Goal: Task Accomplishment & Management: Complete application form

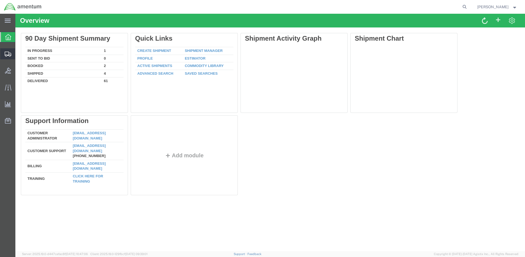
click at [0, 0] on span "Create Shipment" at bounding box center [0, 0] width 0 height 0
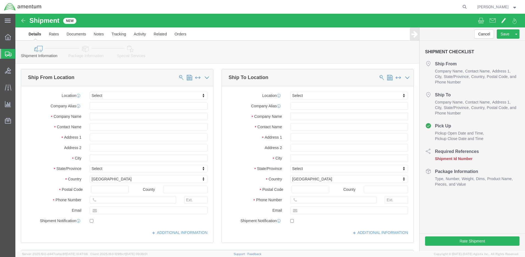
select select
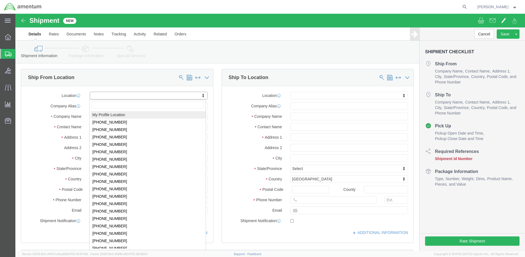
click body "Shipment New Details Rates Documents Notes Tracking Activity Related Orders Can…"
select select "MYPROFILE"
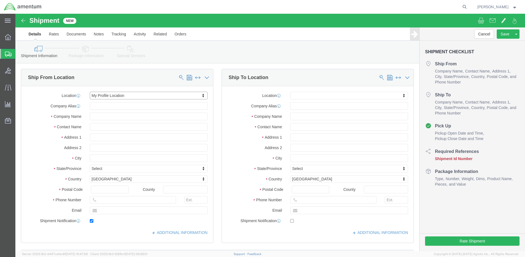
type input "[STREET_ADDRESS]"
type input "98433"
type input "[PHONE_NUMBER]"
type input "[PERSON_NAME][EMAIL_ADDRESS][DOMAIN_NAME]"
checkbox input "true"
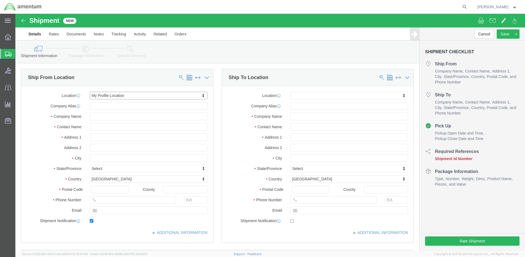
type input "Amentum Services, Inc."
type input "[PERSON_NAME]"
type input "Joint Base [PERSON_NAME]"
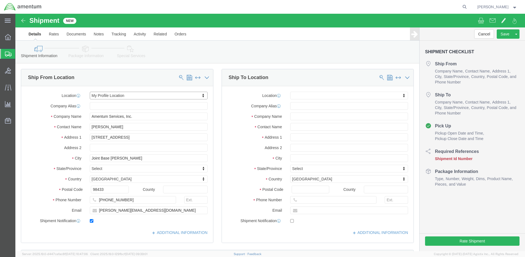
select select "WA"
click input "text"
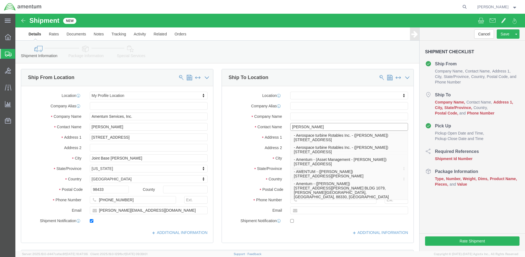
type input "[PERSON_NAME]"
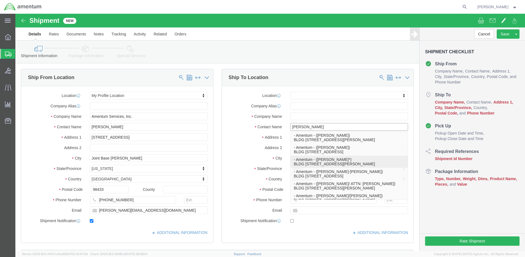
click p "- Amentum - ([PERSON_NAME]*) BLDG [STREET_ADDRESS][PERSON_NAME] Defrenn Army He…"
select select
type input "BLDG [STREET_ADDRESS]"
type input "[PERSON_NAME] Defrenn Army Heliport"
type input "76544"
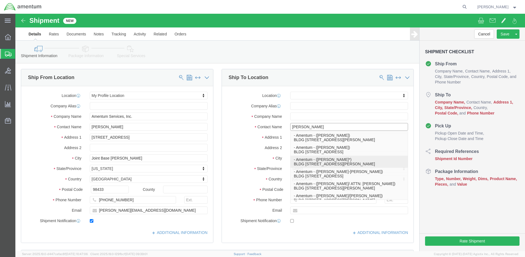
type input "Amentum"
type input "[PERSON_NAME]*"
type input "Fort Hood"
select select "[GEOGRAPHIC_DATA]"
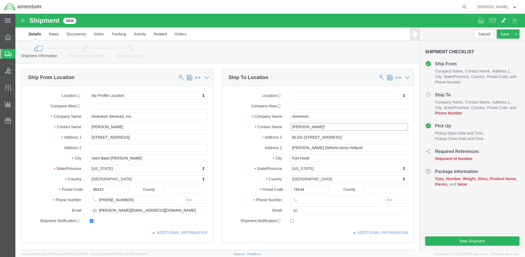
type input "[PERSON_NAME]*"
click input "text"
type input "[PHONE_NUMBER]"
click input "text"
click input "[PERSON_NAME][EMAIL_ADDRESS][PERSON_NAME][DOMAIN_NAME]"
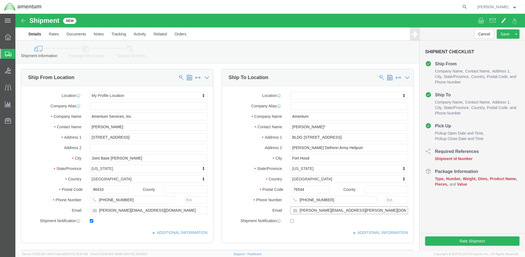
type input "[PERSON_NAME][EMAIL_ADDRESS][PERSON_NAME][DOMAIN_NAME]"
checkbox input "true"
click input "text"
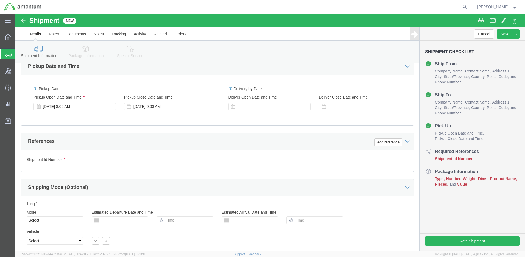
click input "text"
paste input "4999.R.2521.AW.AM.0F.YWKM.00"
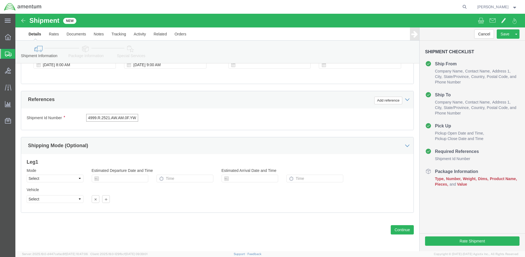
scroll to position [0, 11]
type input "4999.R.2521.AW.AM.0F.YWKM.00"
click button "Continue"
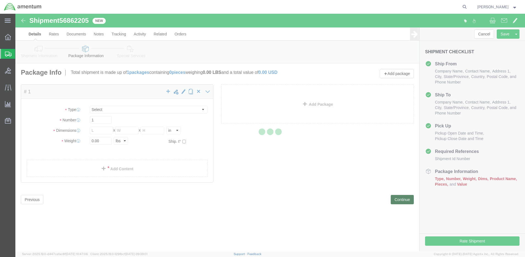
select select "CBOX"
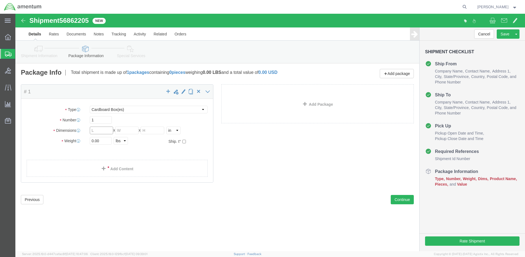
click input "text"
type input "10"
drag, startPoint x: 86, startPoint y: 127, endPoint x: 73, endPoint y: 126, distance: 12.9
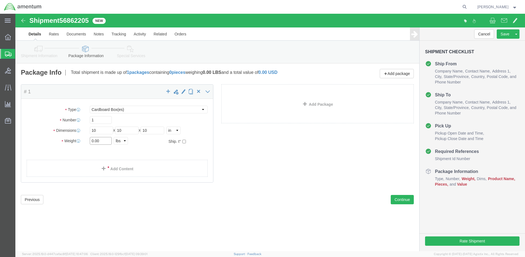
click div "0.00 Select kgs lbs"
type input "2"
click link "Add Content"
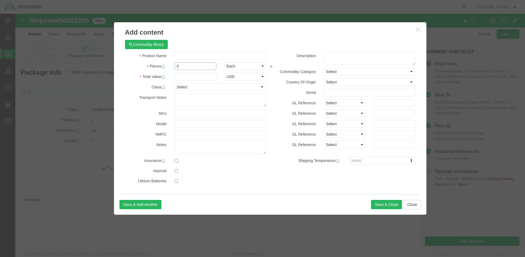
click div "0"
type input "1"
click input "text"
type input "500"
click input "text"
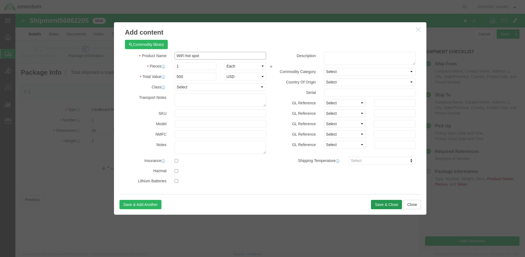
type input "WiFi hot spot"
click button "Save & Close"
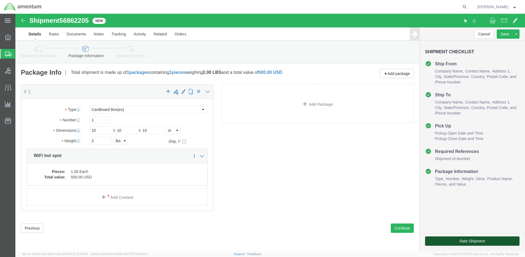
click button "Rate Shipment"
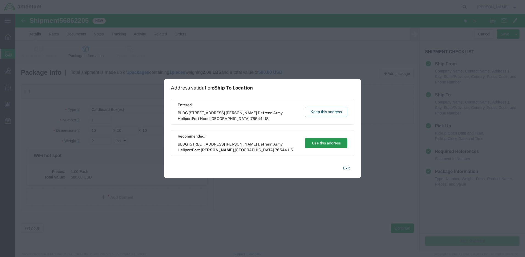
click at [329, 143] on button "Use this address" at bounding box center [326, 143] width 42 height 10
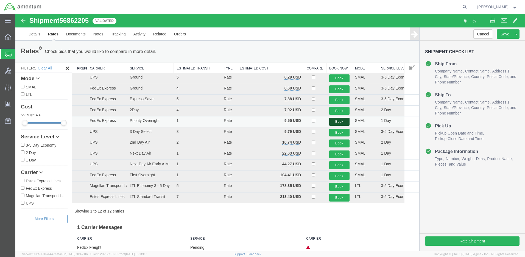
click at [333, 120] on button "Book" at bounding box center [339, 122] width 20 height 8
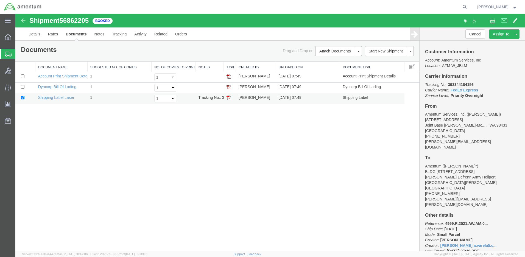
click at [227, 97] on img at bounding box center [229, 98] width 4 height 4
